Goal: Check status: Check status

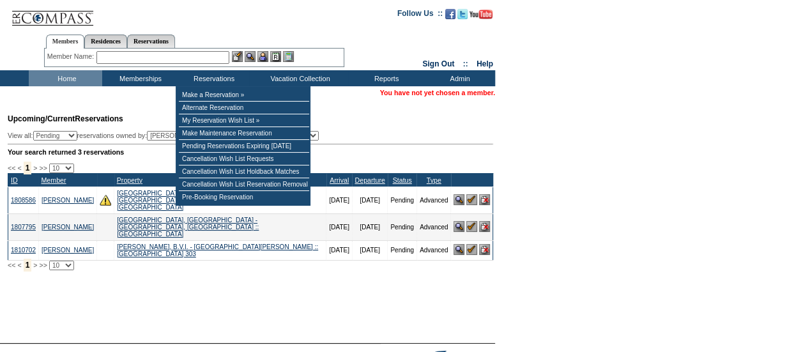
click at [173, 59] on input "text" at bounding box center [162, 57] width 133 height 13
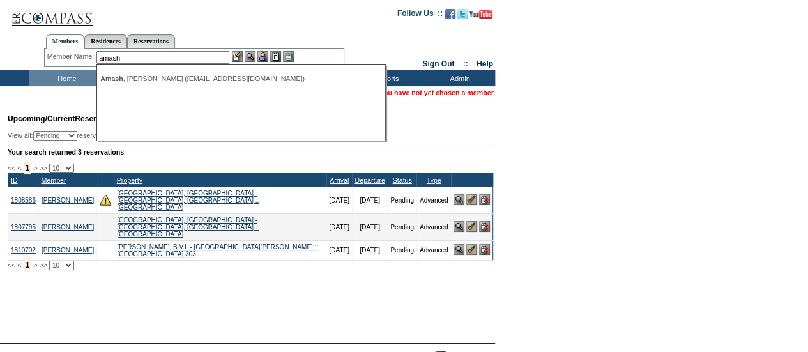
click at [160, 75] on div "[PERSON_NAME] ([EMAIL_ADDRESS][DOMAIN_NAME])" at bounding box center [240, 79] width 281 height 8
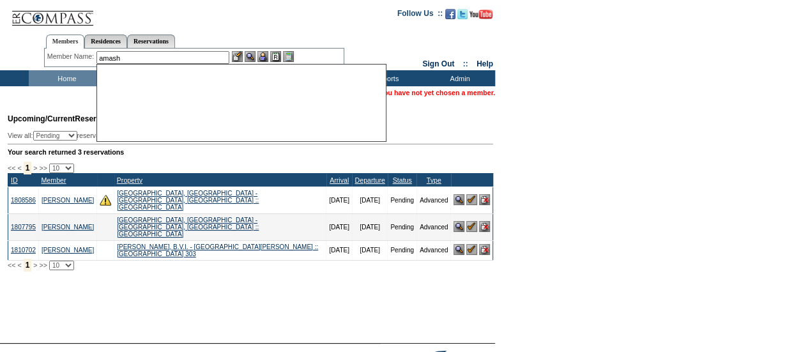
type input "[PERSON_NAME] ([EMAIL_ADDRESS][DOMAIN_NAME])"
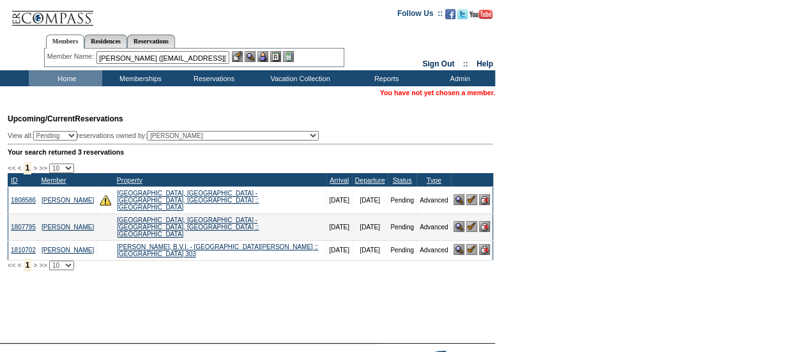
click at [266, 58] on img at bounding box center [263, 56] width 11 height 11
click at [240, 56] on img at bounding box center [237, 56] width 11 height 11
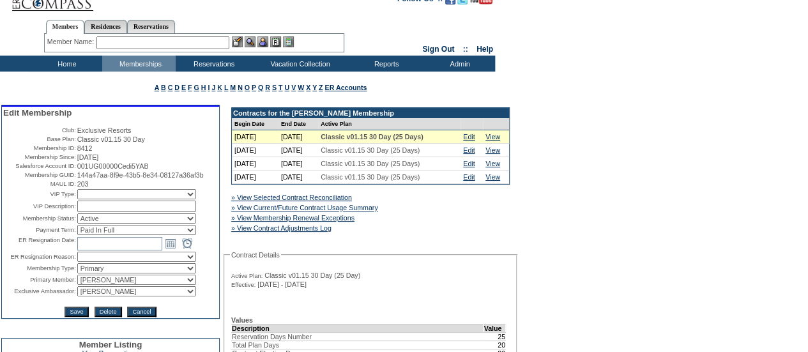
scroll to position [14, 0]
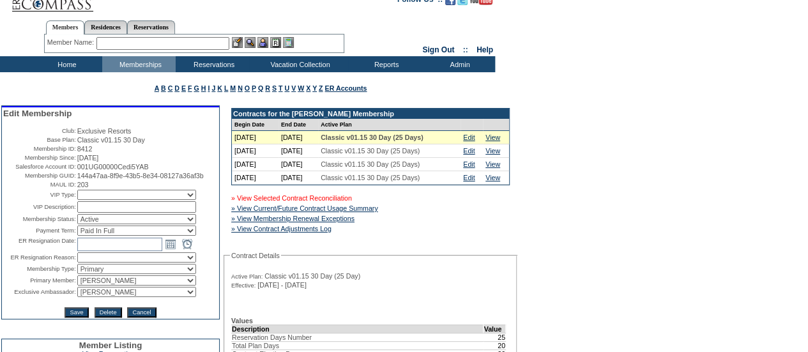
click at [341, 199] on link "» View Selected Contract Reconciliation" at bounding box center [291, 198] width 121 height 8
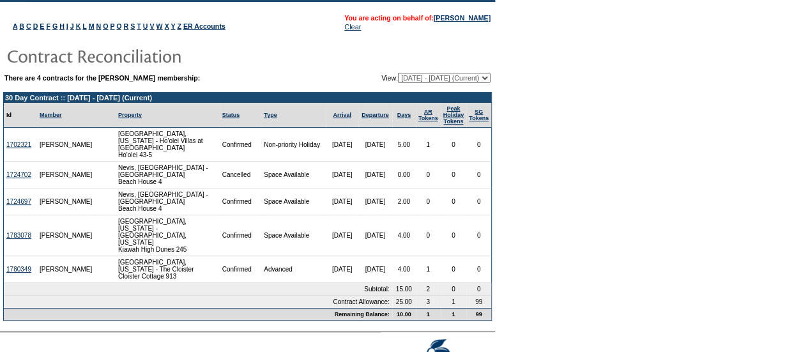
scroll to position [80, 0]
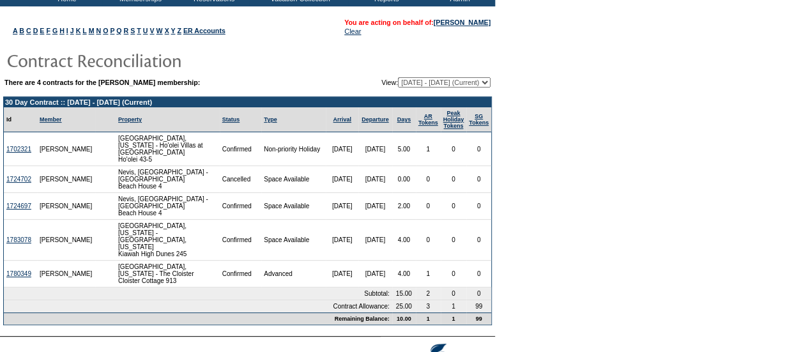
click at [475, 81] on select "09/30/24 - 03/31/26 (Current) 04/01/26 - 03/31/27 04/01/27 - 03/31/28 04/01/28 …" at bounding box center [444, 82] width 93 height 10
click at [460, 82] on select "09/30/24 - 03/31/26 (Current) 04/01/26 - 03/31/27 04/01/27 - 03/31/28 04/01/28 …" at bounding box center [444, 82] width 93 height 10
select select "151747"
click at [398, 77] on select "09/30/24 - 03/31/26 (Current) 04/01/26 - 03/31/27 04/01/27 - 03/31/28 04/01/28 …" at bounding box center [444, 82] width 93 height 10
